Goal: Find contact information: Find contact information

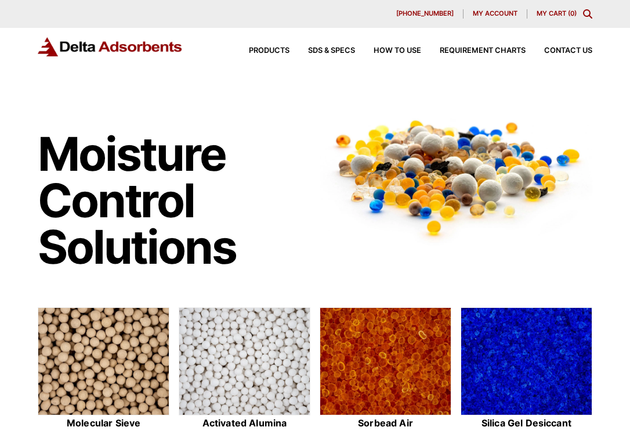
click at [574, 55] on div "Products SDS & SPECS How to Use Requirement Charts Contact Us" at bounding box center [412, 50] width 372 height 17
click at [570, 46] on div "Products SDS & SPECS How to Use Requirement Charts Contact Us" at bounding box center [412, 50] width 372 height 17
click at [571, 51] on span "Contact Us" at bounding box center [569, 51] width 48 height 8
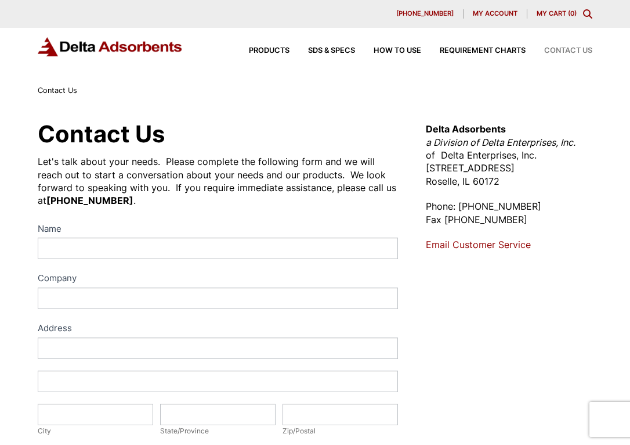
drag, startPoint x: 424, startPoint y: 167, endPoint x: 526, endPoint y: 187, distance: 103.5
click at [526, 187] on div "Contact Us Let's talk about your needs. Please complete the following form and …" at bounding box center [315, 422] width 583 height 608
copy p "[STREET_ADDRESS][PERSON_NAME]"
drag, startPoint x: 440, startPoint y: 155, endPoint x: 536, endPoint y: 161, distance: 96.5
click at [537, 161] on p "Delta Adsorbents a Division of Delta Enterprises, Inc. of Delta Enterprises, In…" at bounding box center [509, 154] width 167 height 65
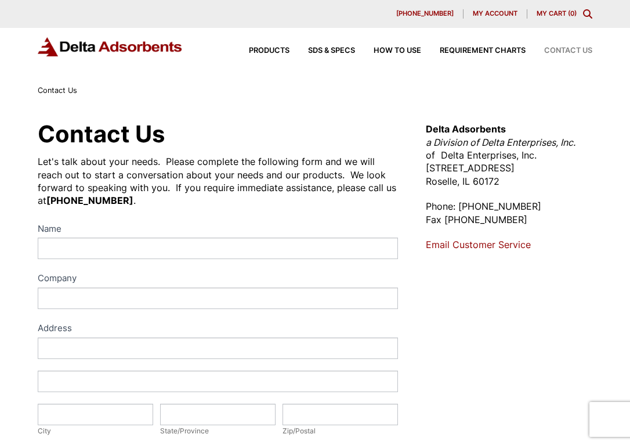
copy p "Delta Enterprises, Inc."
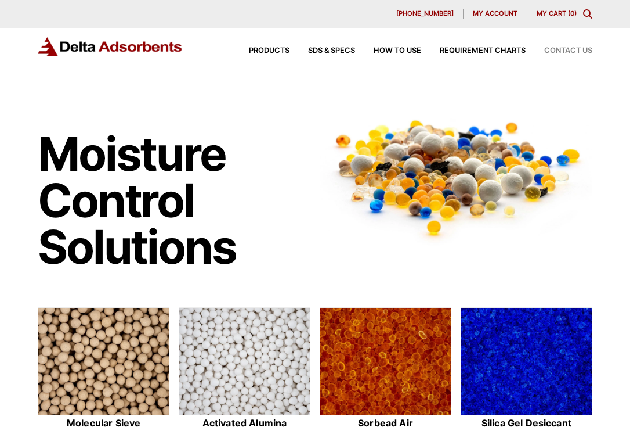
click at [579, 52] on span "Contact Us" at bounding box center [569, 51] width 48 height 8
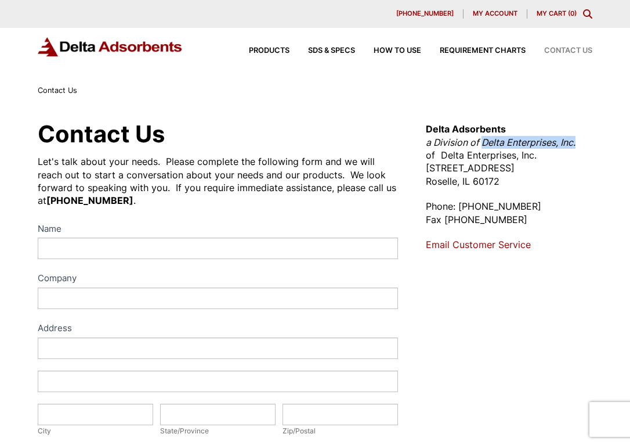
drag, startPoint x: 484, startPoint y: 142, endPoint x: 632, endPoint y: 143, distance: 148.6
copy em "Delta Enterprises, Inc."
